Goal: Task Accomplishment & Management: Manage account settings

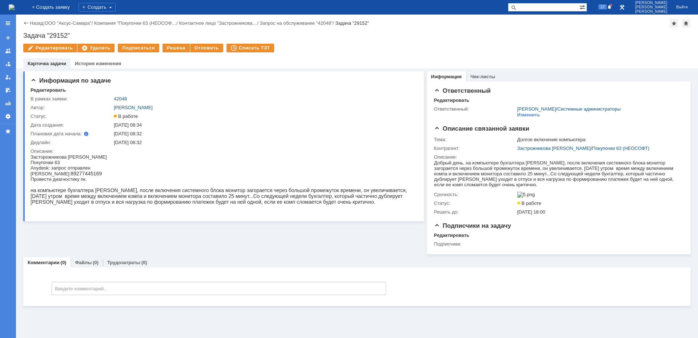
click at [15, 10] on img at bounding box center [12, 7] width 6 height 6
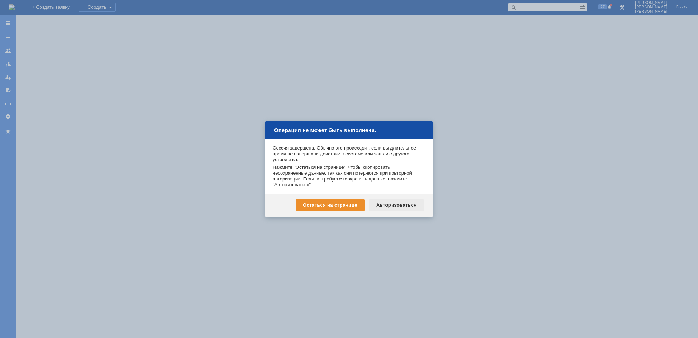
click at [382, 199] on div "Авторизоваться" at bounding box center [396, 205] width 55 height 12
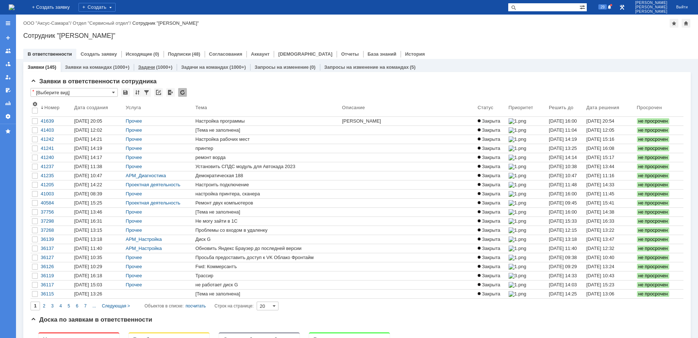
click at [147, 67] on link "Задачи" at bounding box center [146, 66] width 17 height 5
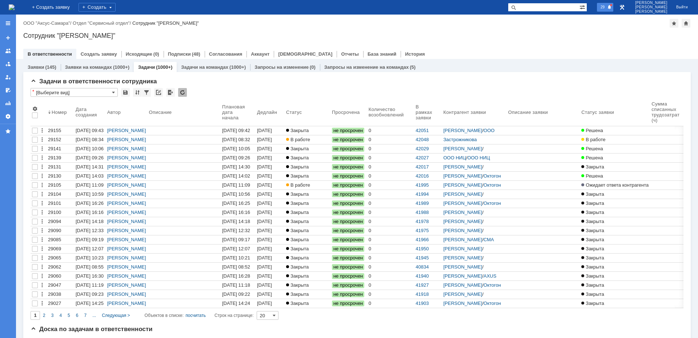
click at [612, 7] on span at bounding box center [610, 7] width 5 height 5
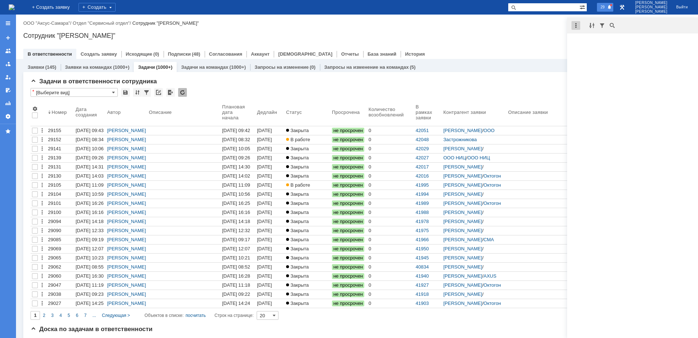
click at [577, 29] on div at bounding box center [576, 25] width 9 height 9
click at [582, 46] on div "Отметить уведомления прочитанными" at bounding box center [626, 43] width 97 height 5
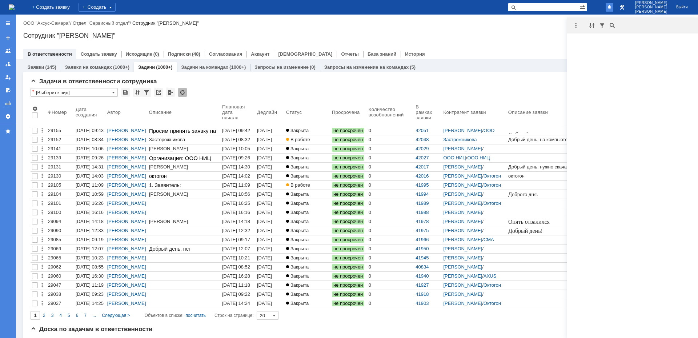
click at [453, 25] on div "Назад | ООО "Аксус-Самара" / Отдел "Сервисный отдел" / Сотрудник "[PERSON_NAME]"" at bounding box center [357, 23] width 668 height 9
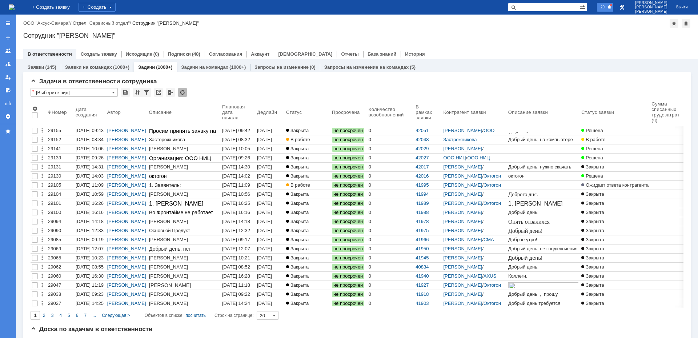
click at [607, 5] on span "29" at bounding box center [603, 6] width 8 height 5
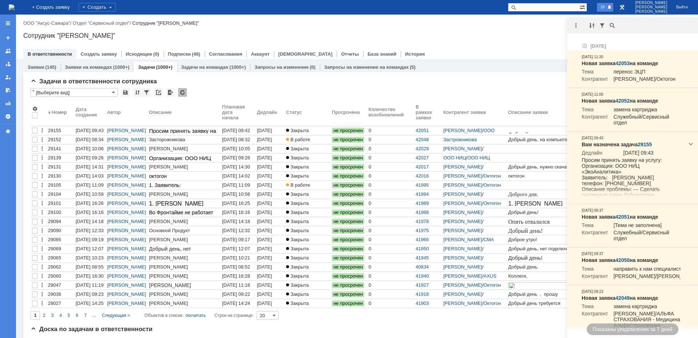
click at [570, 25] on div at bounding box center [577, 25] width 20 height 9
click at [572, 25] on div at bounding box center [576, 25] width 9 height 9
click at [580, 39] on div "Отметить уведомления прочитанными" at bounding box center [626, 44] width 106 height 11
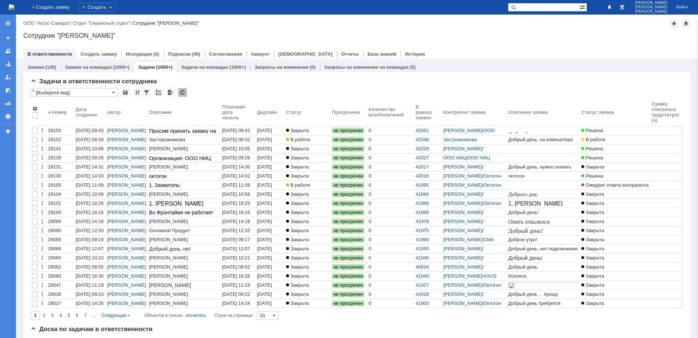
click at [547, 31] on div "Назад | ООО "Аксус-Самара" / Отдел "Сервисный отдел" / Сотрудник "[PERSON_NAME]…" at bounding box center [357, 37] width 682 height 44
